Goal: Transaction & Acquisition: Purchase product/service

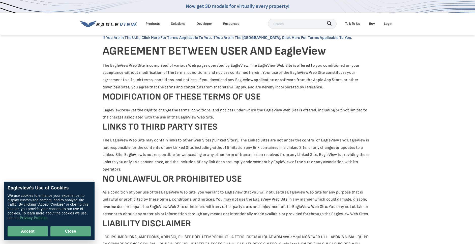
click at [57, 228] on button "Close" at bounding box center [70, 231] width 40 height 10
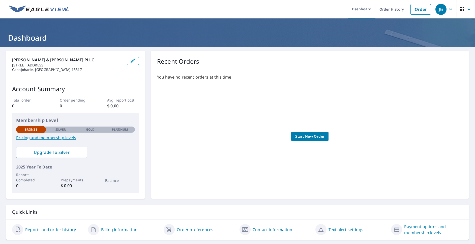
scroll to position [12, 0]
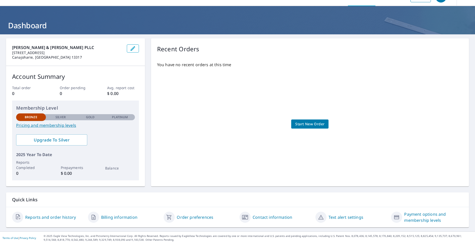
click at [51, 216] on link "Reports and order history" at bounding box center [50, 217] width 51 height 6
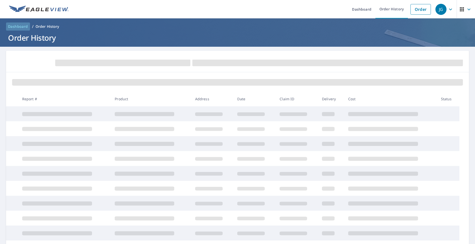
click at [14, 26] on span "Dashboard" at bounding box center [18, 26] width 20 height 5
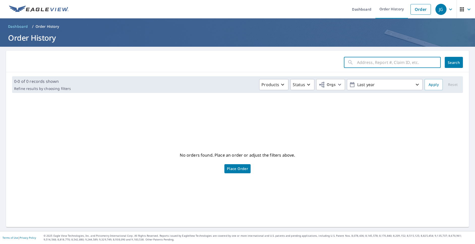
click at [368, 61] on input "text" at bounding box center [399, 62] width 84 height 14
type input "589 Anderson Road, Sprakers, NY"
click at [449, 62] on span "Search" at bounding box center [454, 62] width 10 height 5
click at [16, 24] on span "Dashboard" at bounding box center [18, 26] width 20 height 5
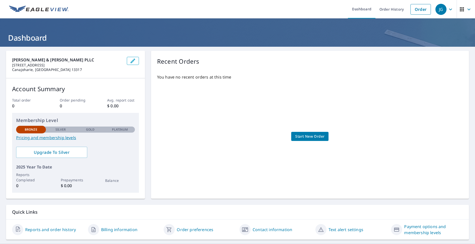
click at [42, 137] on link "Pricing and membership levels" at bounding box center [75, 137] width 119 height 6
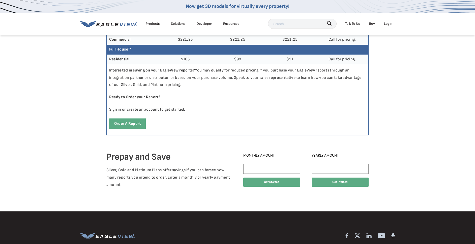
scroll to position [242, 0]
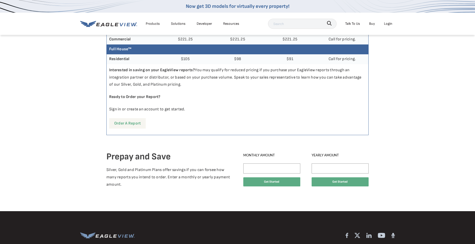
click at [125, 124] on link "Order a report" at bounding box center [127, 123] width 37 height 10
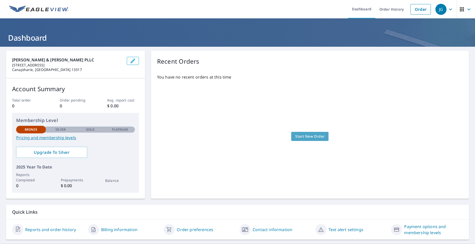
click at [314, 138] on span "Start New Order" at bounding box center [309, 136] width 29 height 6
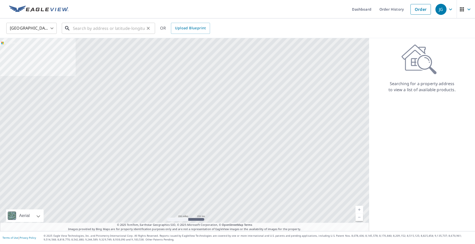
click at [100, 29] on input "text" at bounding box center [109, 28] width 72 height 14
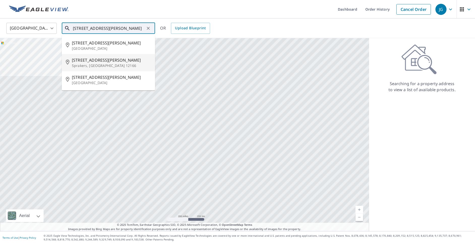
click at [88, 64] on p "Sprakers, NY 12166" at bounding box center [111, 65] width 79 height 5
type input "589 Anderson Rd Sprakers, NY 12166"
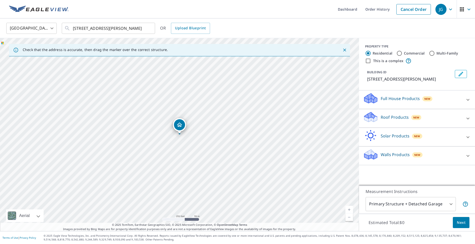
click at [343, 49] on icon "Close" at bounding box center [344, 49] width 3 height 3
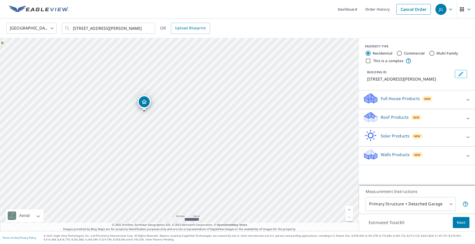
drag, startPoint x: 317, startPoint y: 129, endPoint x: 220, endPoint y: 134, distance: 96.9
click at [220, 134] on div "589 Anderson Rd Sprakers, NY 12166" at bounding box center [179, 134] width 359 height 193
click at [349, 208] on link "Current Level 16, Zoom In" at bounding box center [349, 209] width 8 height 8
click at [141, 135] on div "589 Anderson Rd Sprakers, NY 12166" at bounding box center [179, 134] width 359 height 193
drag, startPoint x: 326, startPoint y: 171, endPoint x: 306, endPoint y: 141, distance: 36.2
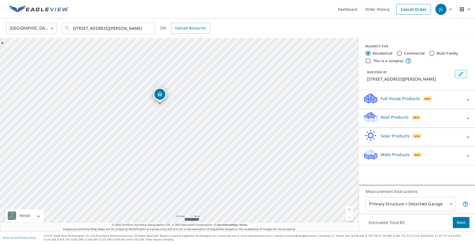
click at [306, 141] on div "589 Anderson Rd Sprakers, NY 12166" at bounding box center [179, 134] width 359 height 193
drag, startPoint x: 331, startPoint y: 122, endPoint x: 293, endPoint y: 165, distance: 58.2
click at [293, 165] on div "589 Anderson Rd Sprakers, NY 12166" at bounding box center [179, 134] width 359 height 193
drag, startPoint x: 314, startPoint y: 110, endPoint x: 320, endPoint y: 104, distance: 8.2
click at [320, 104] on div "589 Anderson Rd Sprakers, NY 12166" at bounding box center [179, 134] width 359 height 193
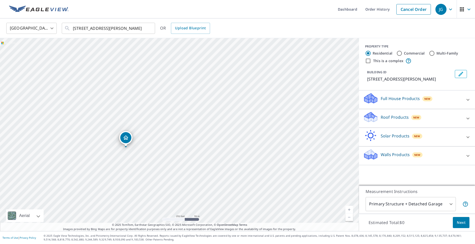
click at [348, 218] on link "Current Level 17, Zoom Out" at bounding box center [349, 217] width 8 height 8
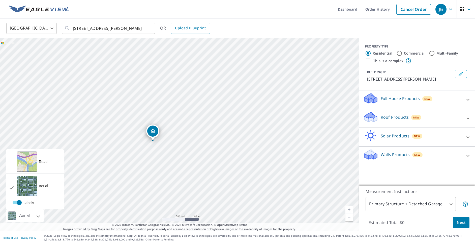
click at [37, 216] on div "Aerial" at bounding box center [25, 215] width 38 height 13
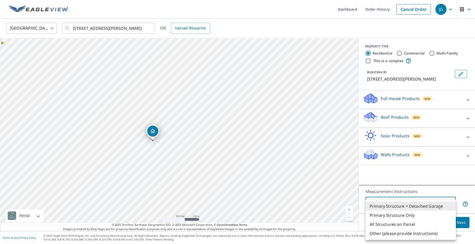
click at [452, 203] on body "JG JG Dashboard Order History Cancel Order JG United States US ​ 589 Anderson R…" at bounding box center [237, 122] width 475 height 244
click at [414, 233] on li "Other (please provide instructions)" at bounding box center [411, 232] width 90 height 9
type input "5"
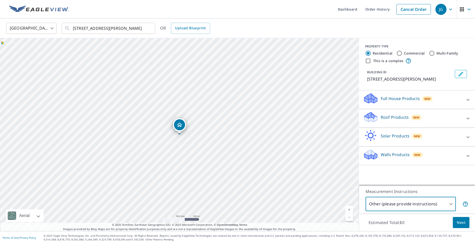
click at [349, 208] on link "Current Level 16, Zoom In" at bounding box center [349, 209] width 8 height 8
